Goal: Check status: Check status

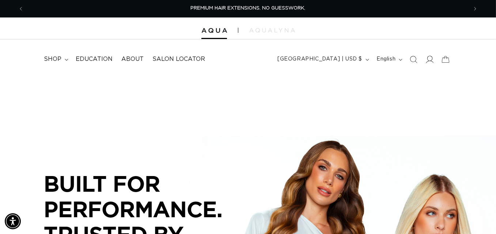
click at [428, 57] on icon at bounding box center [429, 60] width 8 height 8
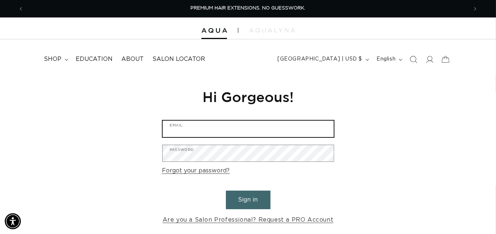
click at [276, 130] on input "Email" at bounding box center [248, 129] width 171 height 16
type input "zxcougar36@comcast.net"
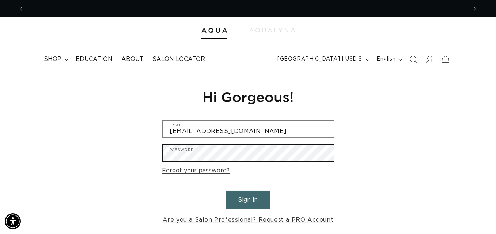
scroll to position [0, 888]
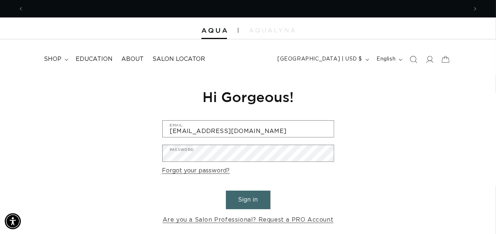
click at [240, 201] on button "Sign in" at bounding box center [248, 200] width 45 height 19
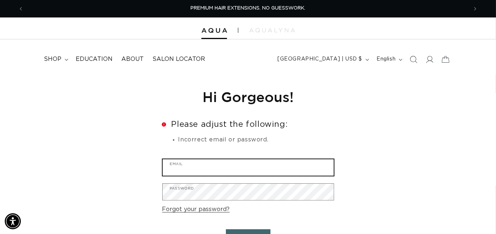
click at [239, 165] on input "Email" at bounding box center [248, 168] width 171 height 16
type input "zxcougar36@comcast.net"
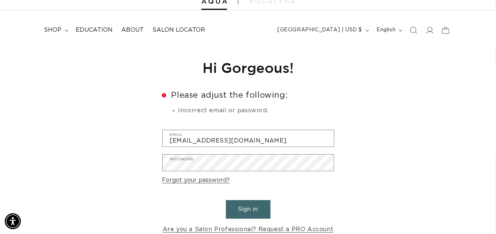
click at [262, 213] on button "Sign in" at bounding box center [248, 210] width 45 height 19
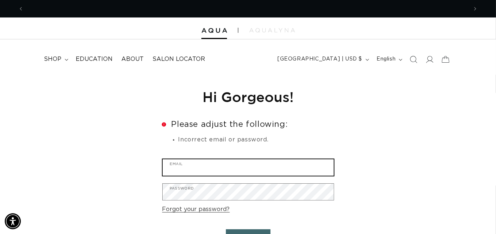
scroll to position [0, 444]
click at [229, 165] on input "Email" at bounding box center [248, 168] width 171 height 16
type input "paman32@comcast.net"
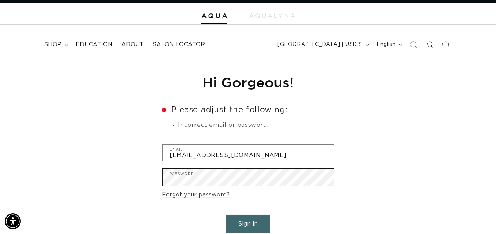
scroll to position [48, 0]
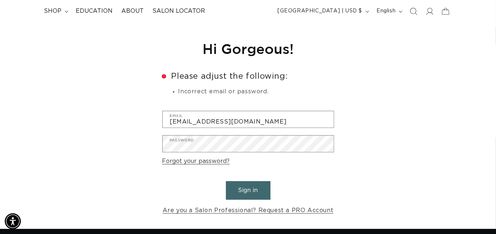
click at [244, 188] on button "Sign in" at bounding box center [248, 191] width 45 height 19
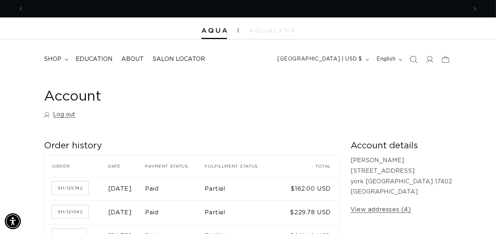
scroll to position [0, 444]
click at [77, 190] on link "SH-125742" at bounding box center [70, 188] width 37 height 13
click at [74, 211] on link "SH-121042" at bounding box center [70, 212] width 37 height 13
click at [70, 188] on link "SH-125742" at bounding box center [70, 188] width 37 height 13
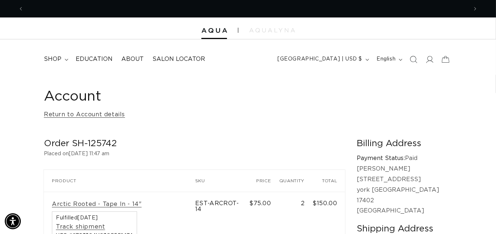
scroll to position [0, 888]
